Goal: Information Seeking & Learning: Learn about a topic

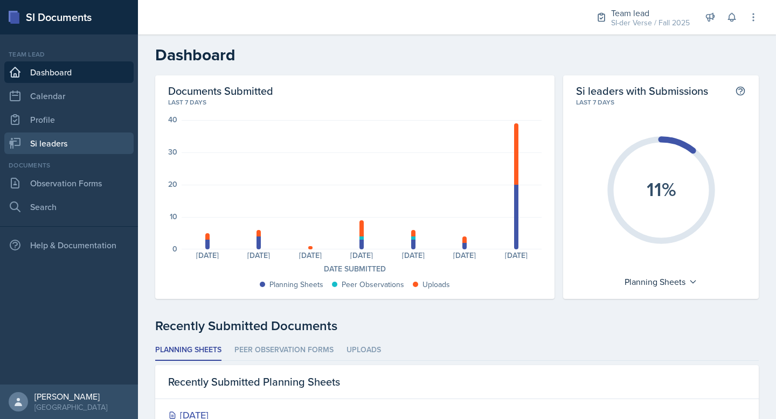
click at [51, 140] on link "Si leaders" at bounding box center [68, 144] width 129 height 22
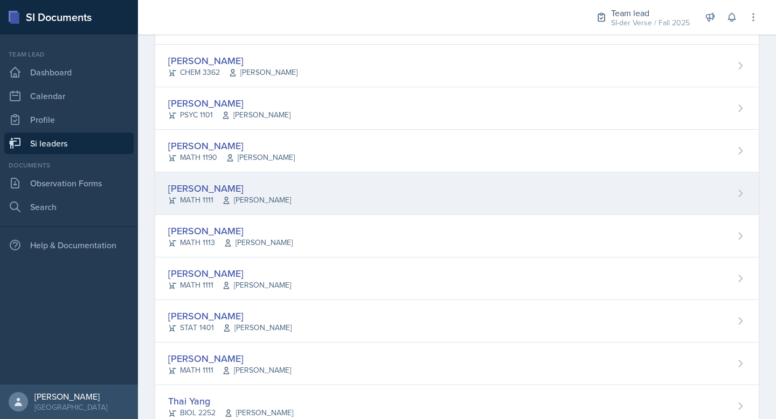
scroll to position [683, 0]
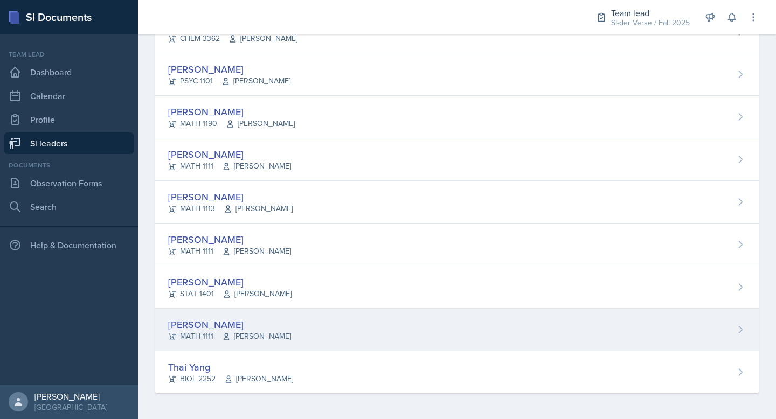
click at [281, 320] on div "[PERSON_NAME]" at bounding box center [229, 324] width 123 height 15
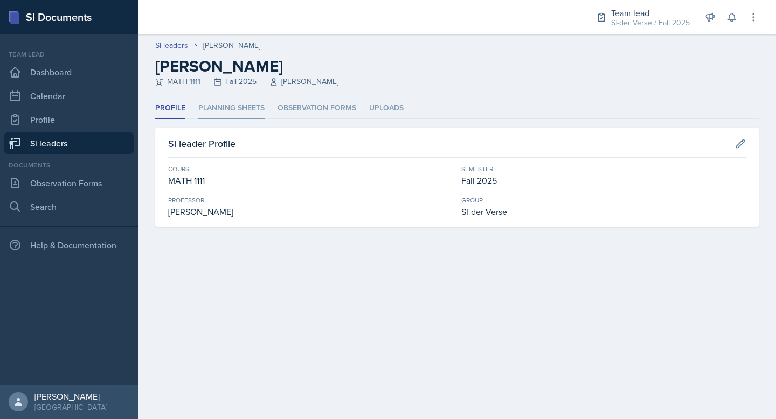
click at [228, 106] on li "Planning Sheets" at bounding box center [231, 108] width 66 height 21
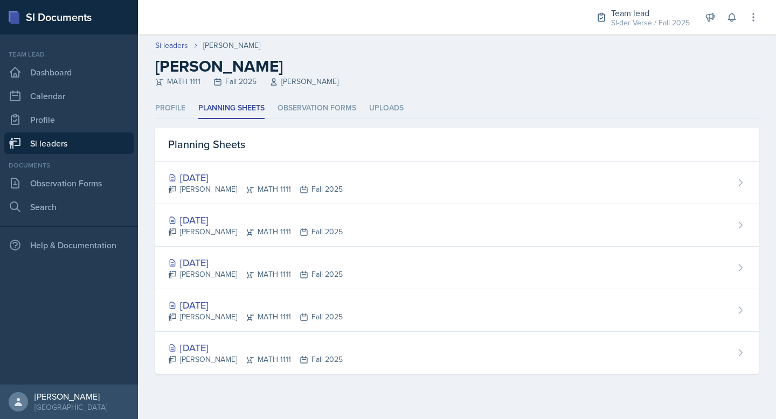
click at [67, 142] on link "Si leaders" at bounding box center [68, 144] width 129 height 22
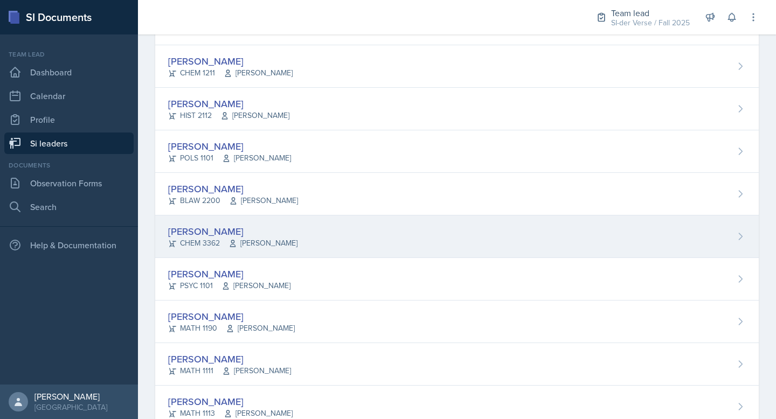
scroll to position [377, 0]
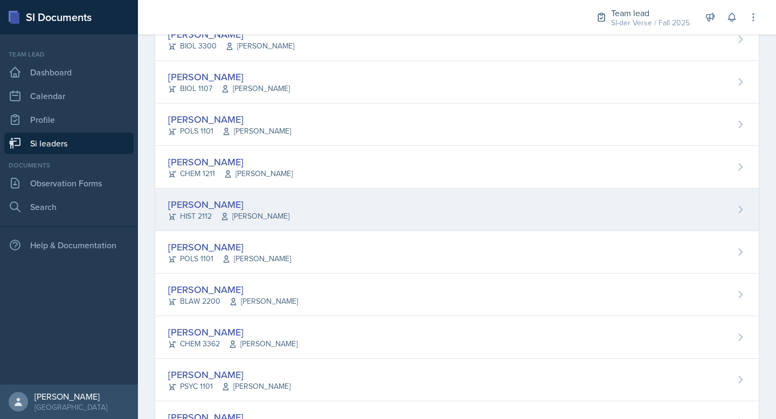
click at [239, 204] on div "[PERSON_NAME]" at bounding box center [228, 204] width 121 height 15
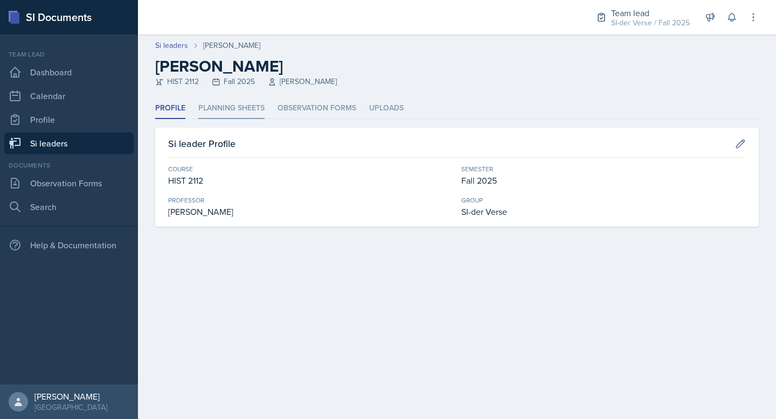
click at [231, 112] on li "Planning Sheets" at bounding box center [231, 108] width 66 height 21
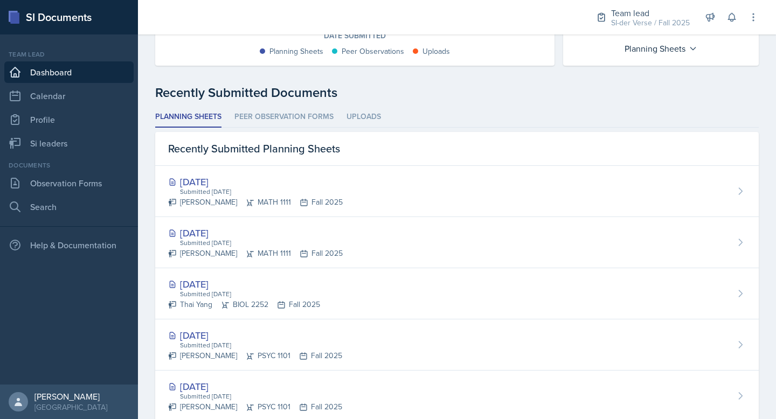
scroll to position [327, 0]
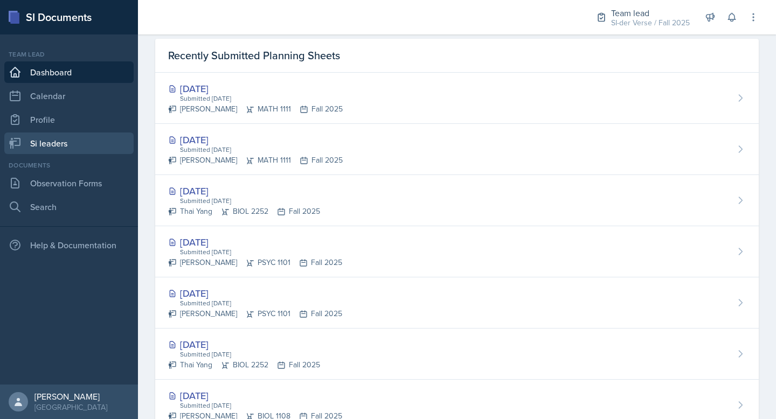
click at [56, 134] on link "Si leaders" at bounding box center [68, 144] width 129 height 22
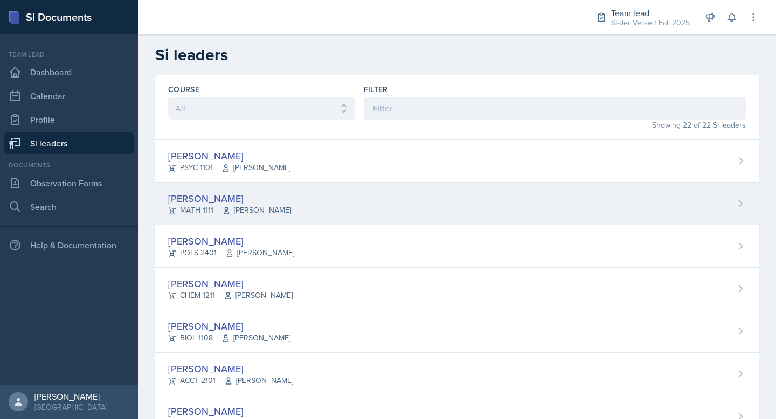
scroll to position [20, 0]
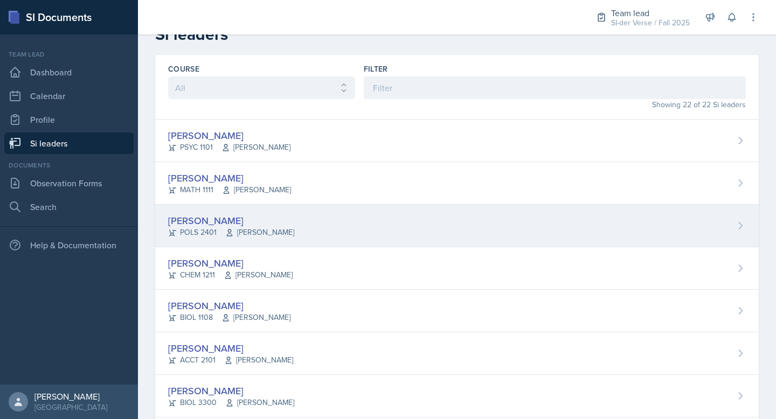
click at [274, 213] on div "[PERSON_NAME]" at bounding box center [231, 220] width 126 height 15
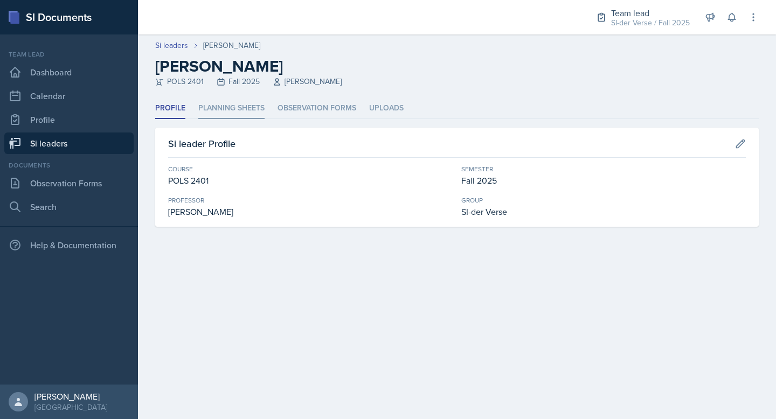
click at [236, 106] on li "Planning Sheets" at bounding box center [231, 108] width 66 height 21
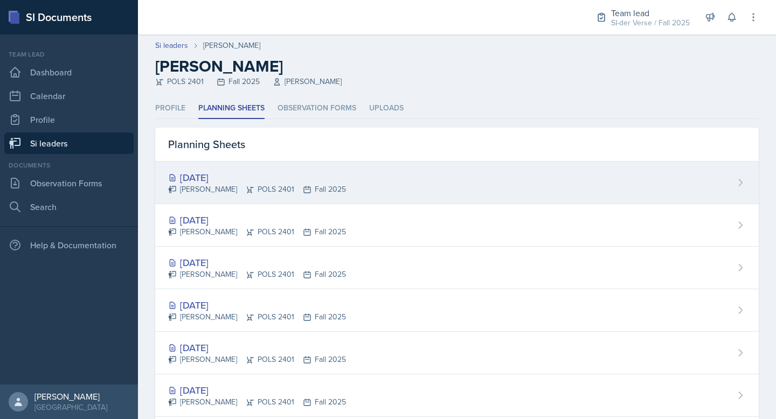
click at [218, 177] on div "[DATE]" at bounding box center [257, 177] width 178 height 15
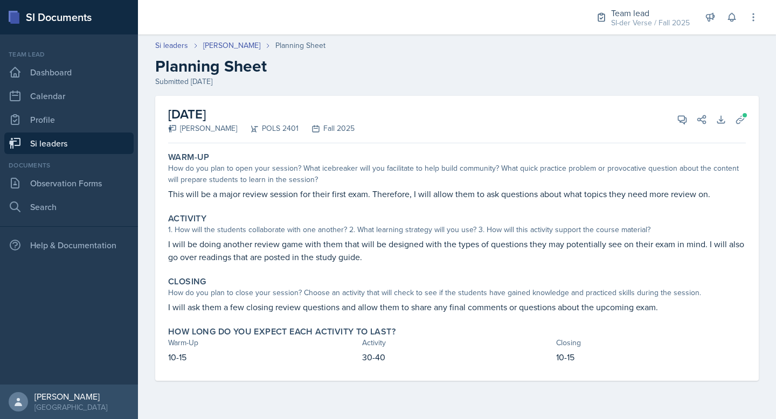
click at [290, 254] on p "I will be doing another review game with them that will be designed with the ty…" at bounding box center [457, 251] width 578 height 26
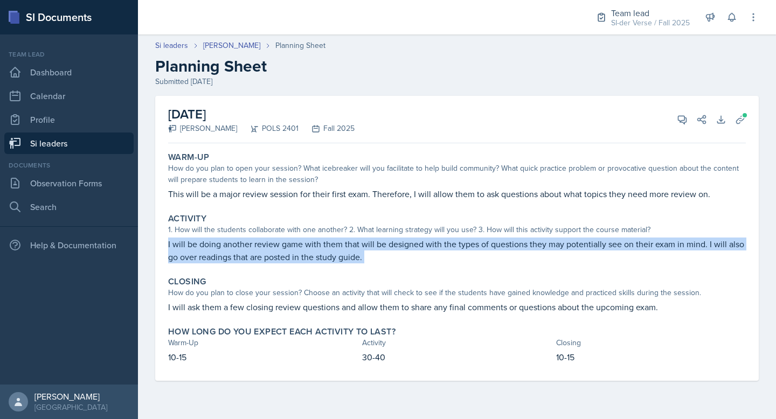
click at [290, 254] on p "I will be doing another review game with them that will be designed with the ty…" at bounding box center [457, 251] width 578 height 26
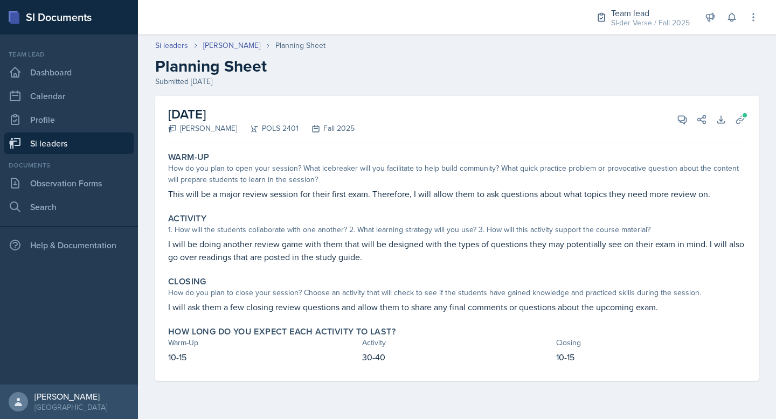
click at [286, 303] on p "I will ask them a few closing review questions and allow them to share any fina…" at bounding box center [457, 307] width 578 height 13
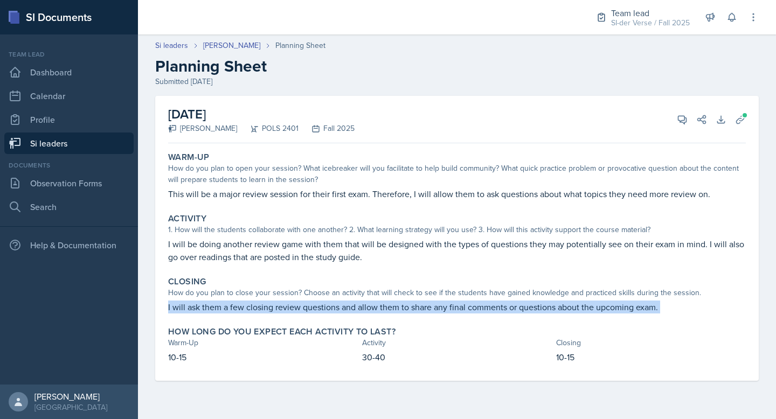
click at [286, 303] on p "I will ask them a few closing review questions and allow them to share any fina…" at bounding box center [457, 307] width 578 height 13
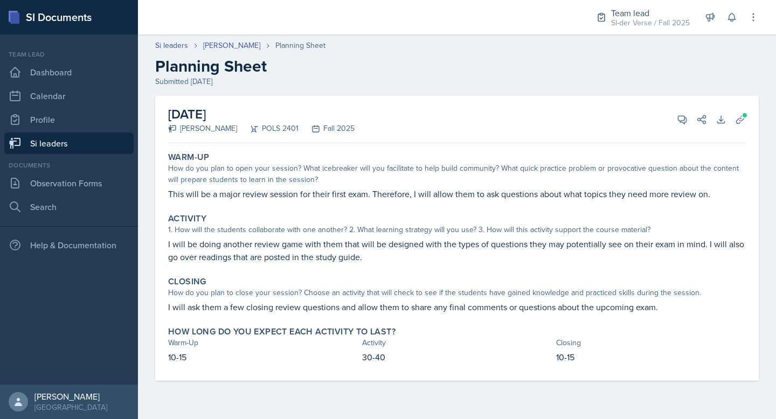
click at [207, 198] on p "This will be a major review session for their first exam. Therefore, I will all…" at bounding box center [457, 194] width 578 height 13
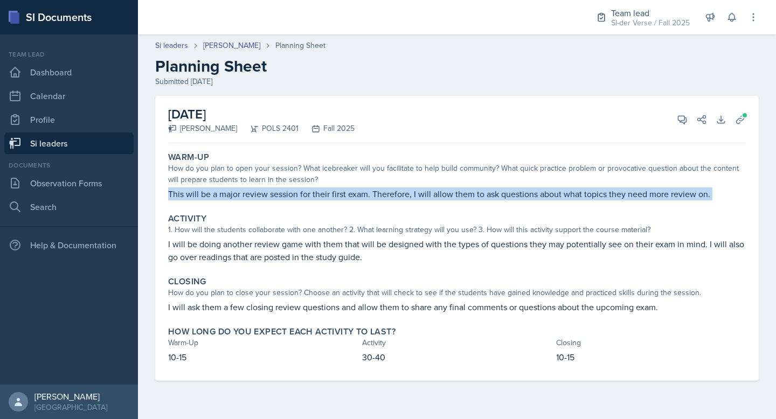
click at [207, 198] on p "This will be a major review session for their first exam. Therefore, I will all…" at bounding box center [457, 194] width 578 height 13
click at [462, 197] on p "This will be a major review session for their first exam. Therefore, I will all…" at bounding box center [457, 194] width 578 height 13
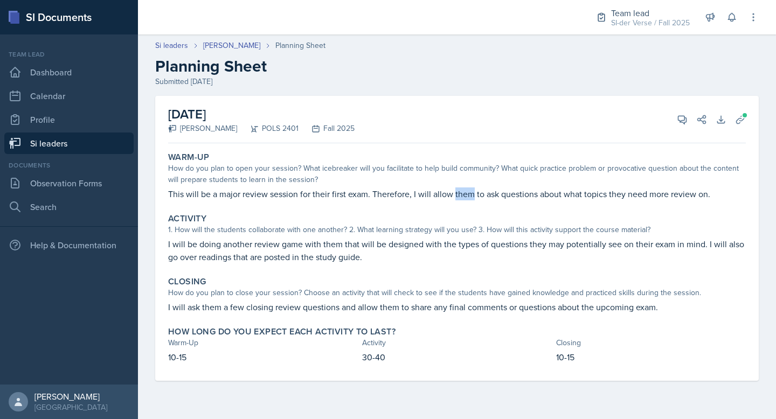
click at [462, 197] on p "This will be a major review session for their first exam. Therefore, I will all…" at bounding box center [457, 194] width 578 height 13
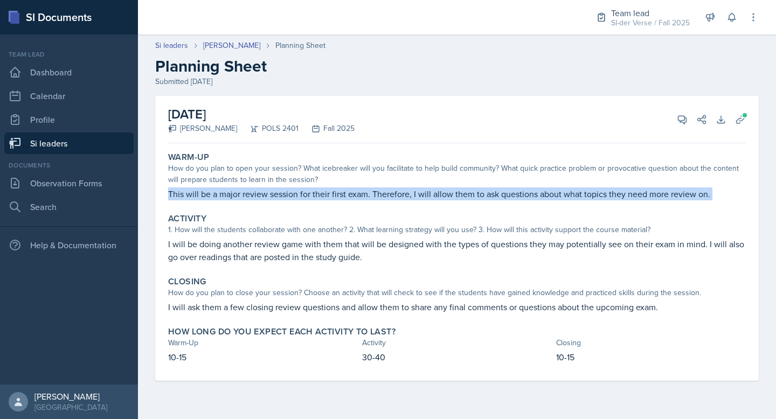
click at [462, 197] on p "This will be a major review session for their first exam. Therefore, I will all…" at bounding box center [457, 194] width 578 height 13
click at [747, 113] on button "Uploads" at bounding box center [740, 119] width 19 height 19
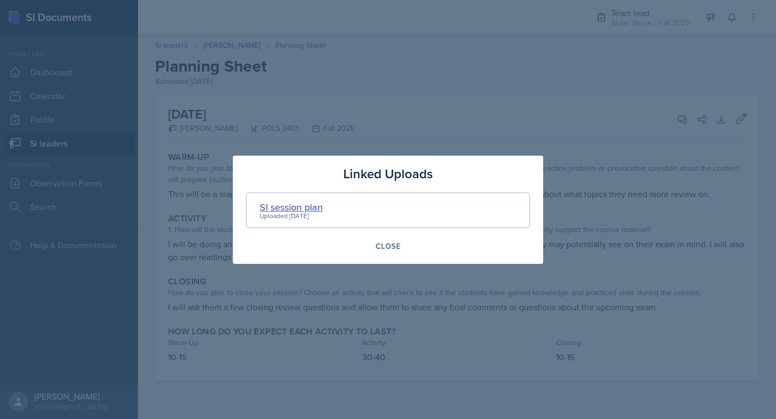
click at [298, 202] on div "SI session plan" at bounding box center [291, 207] width 63 height 15
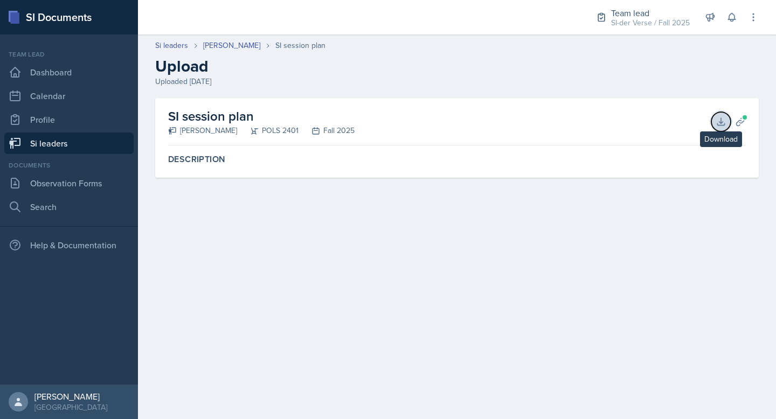
click at [726, 123] on button "Download" at bounding box center [720, 121] width 19 height 19
click at [54, 144] on link "Si leaders" at bounding box center [68, 144] width 129 height 22
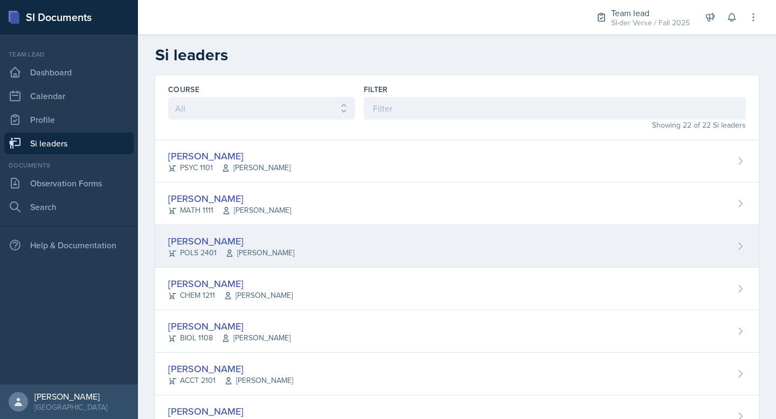
click at [269, 235] on div "[PERSON_NAME]" at bounding box center [231, 241] width 126 height 15
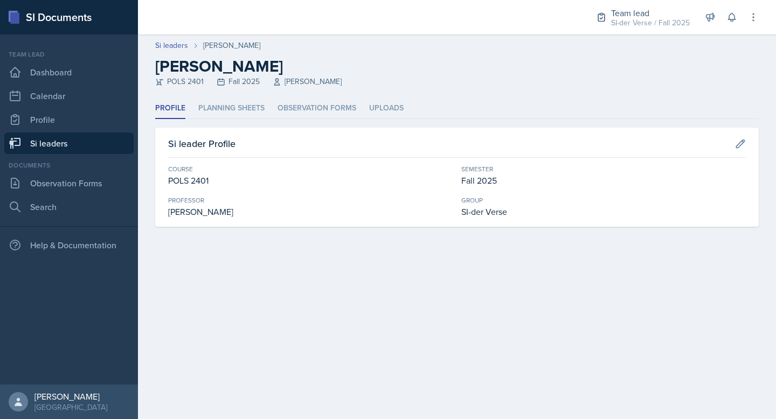
drag, startPoint x: 216, startPoint y: 110, endPoint x: 221, endPoint y: 124, distance: 15.0
click at [216, 110] on li "Planning Sheets" at bounding box center [231, 108] width 66 height 21
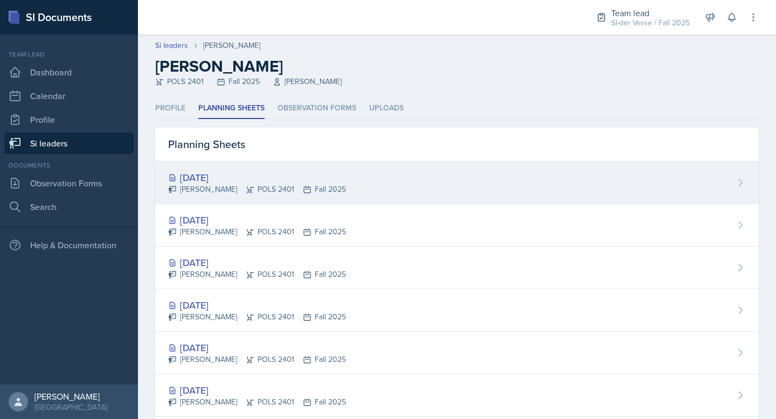
click at [231, 168] on div "Sep 11th, 2025 Ava Elle Briglevich POLS 2401 Fall 2025" at bounding box center [457, 183] width 604 height 43
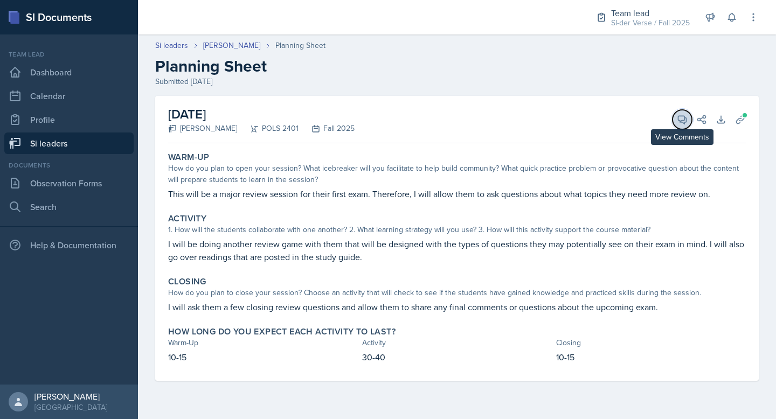
click at [682, 116] on icon at bounding box center [682, 120] width 8 height 8
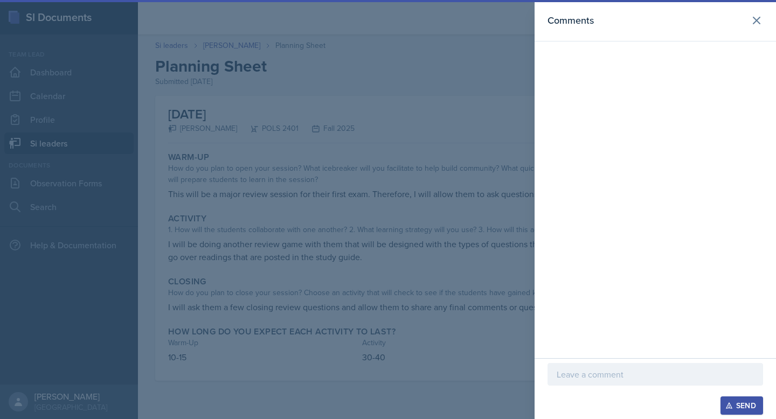
click at [582, 380] on p at bounding box center [655, 374] width 197 height 13
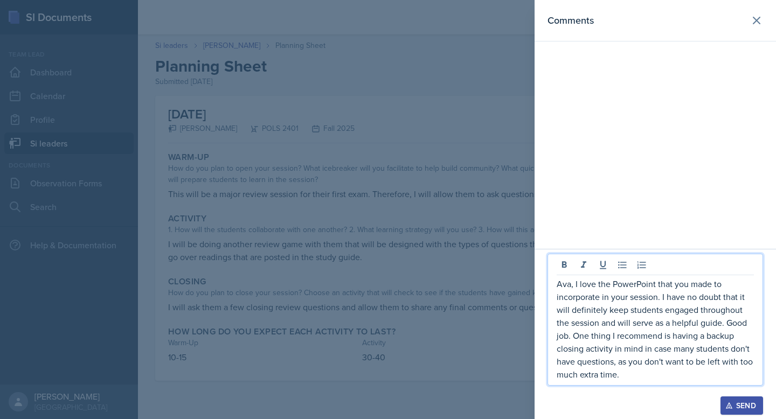
click at [732, 406] on icon "button" at bounding box center [729, 406] width 8 height 8
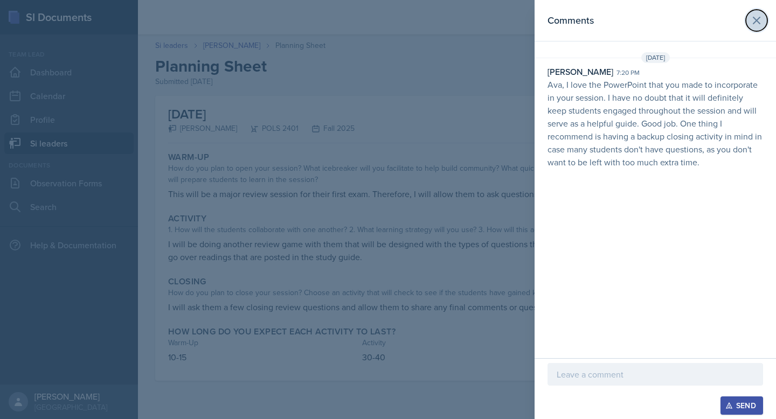
click at [753, 23] on icon at bounding box center [756, 20] width 13 height 13
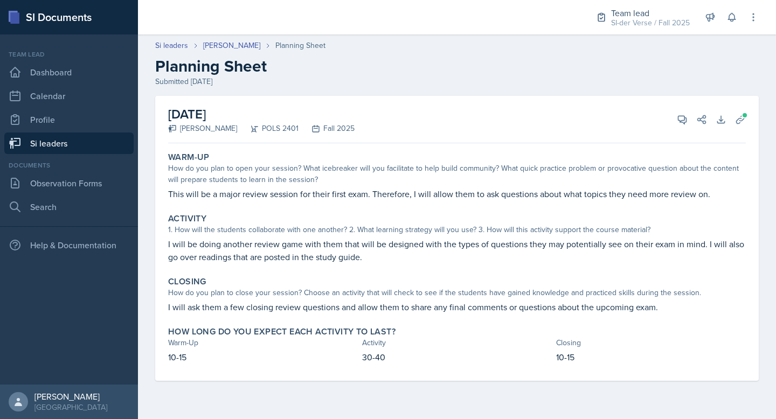
click at [41, 141] on link "Si leaders" at bounding box center [68, 144] width 129 height 22
